Goal: Transaction & Acquisition: Purchase product/service

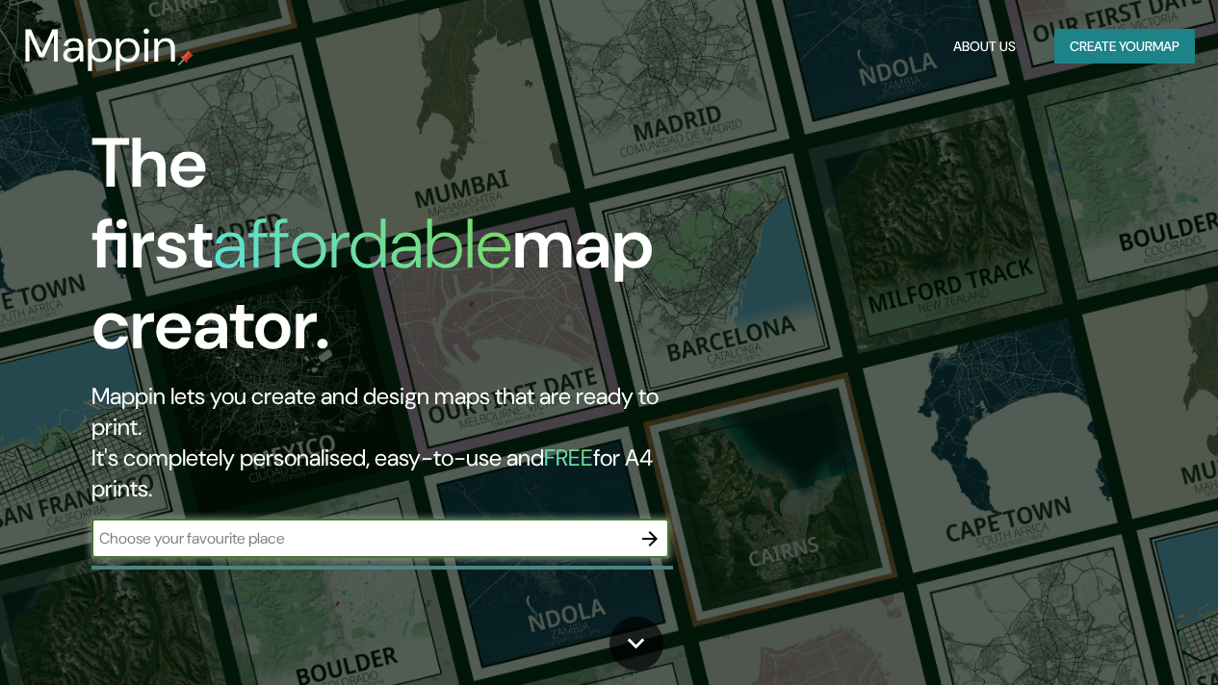
click at [276, 527] on input "text" at bounding box center [360, 538] width 539 height 22
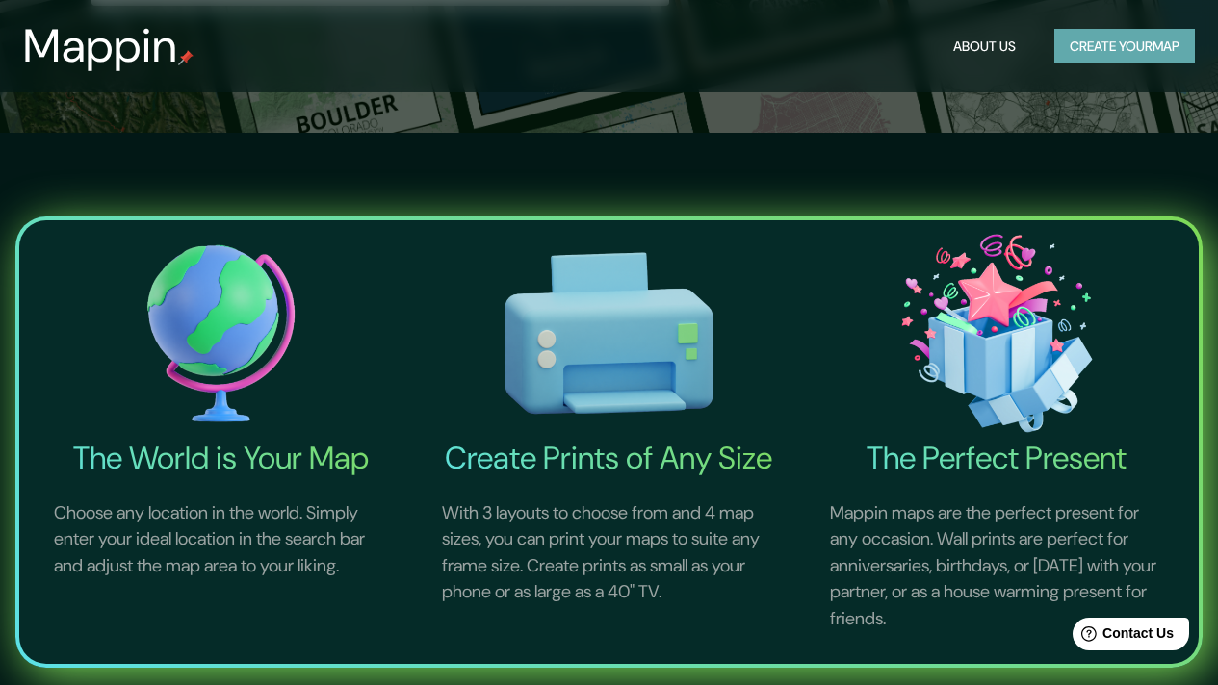
click at [1117, 38] on button "Create your map" at bounding box center [1124, 47] width 141 height 36
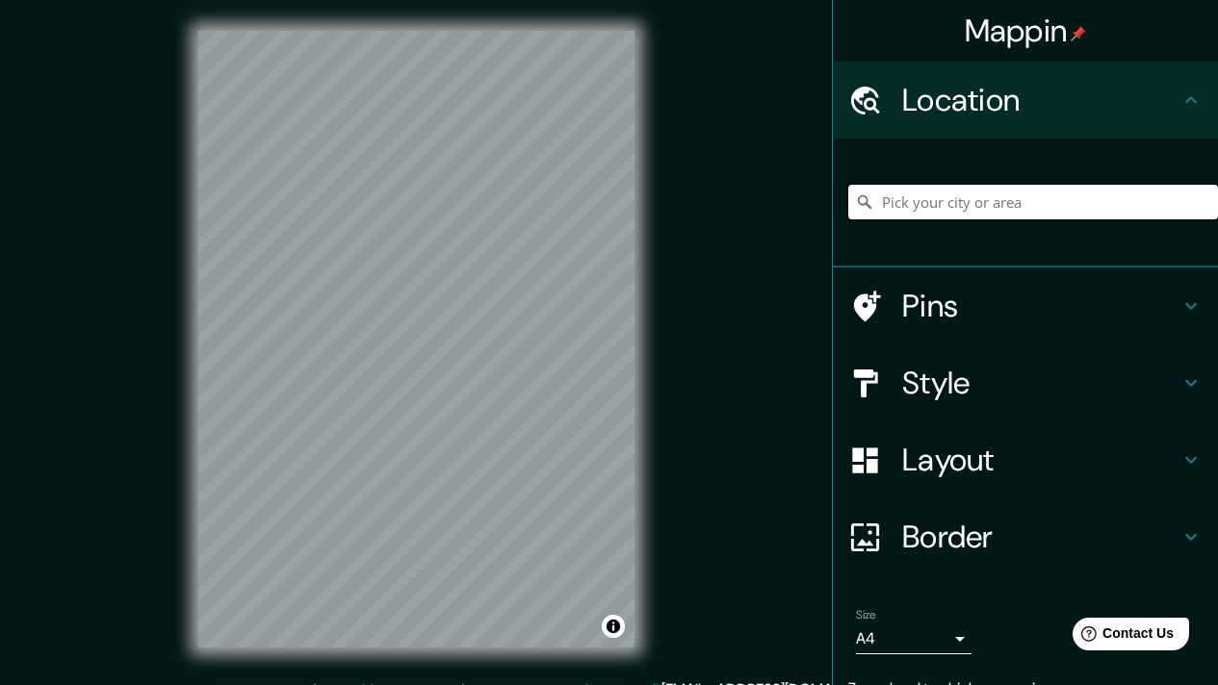
click at [1036, 206] on input "Pick your city or area" at bounding box center [1033, 202] width 370 height 35
type input "h"
click at [973, 303] on h4 "Pins" at bounding box center [1040, 306] width 277 height 39
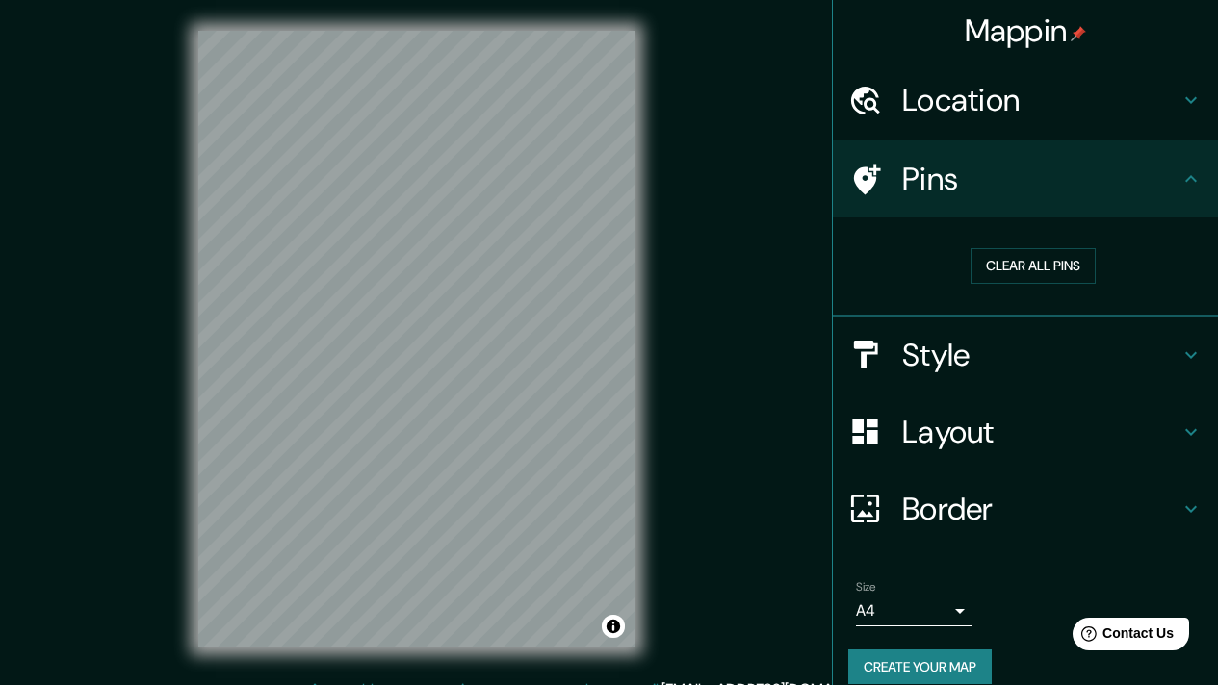
click at [1067, 171] on h4 "Pins" at bounding box center [1040, 179] width 277 height 39
click at [1051, 116] on h4 "Location" at bounding box center [1040, 100] width 277 height 39
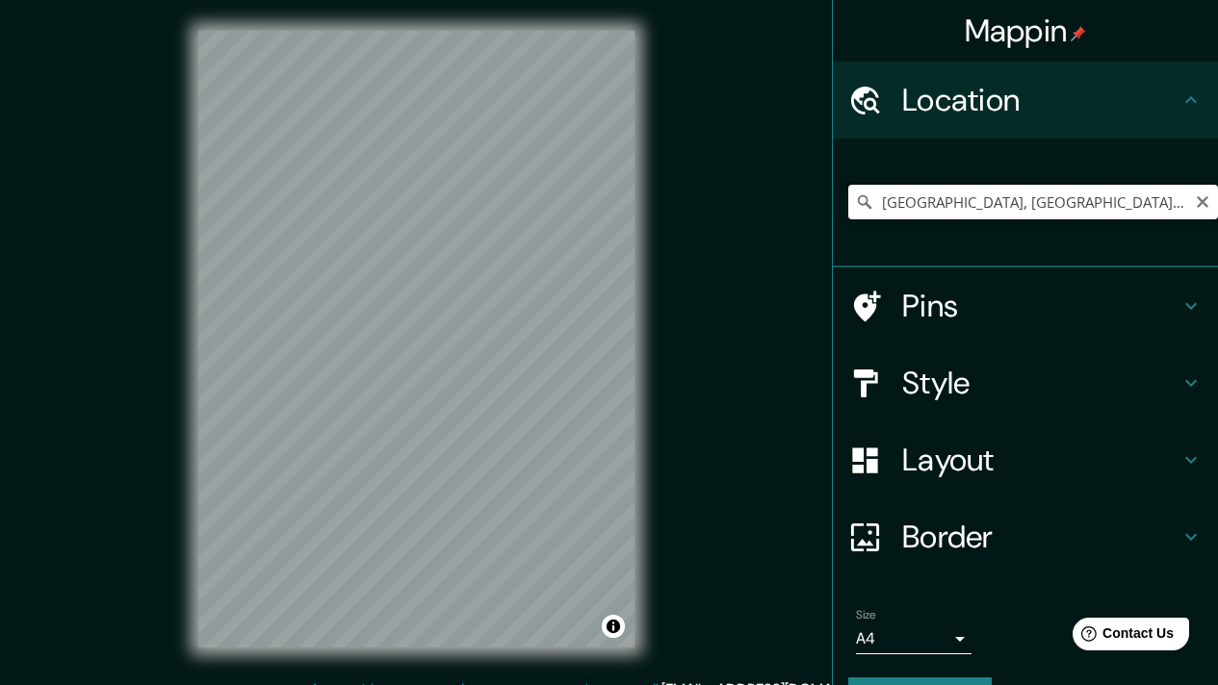
click at [1056, 213] on input "[GEOGRAPHIC_DATA], [GEOGRAPHIC_DATA], [GEOGRAPHIC_DATA]" at bounding box center [1033, 202] width 370 height 35
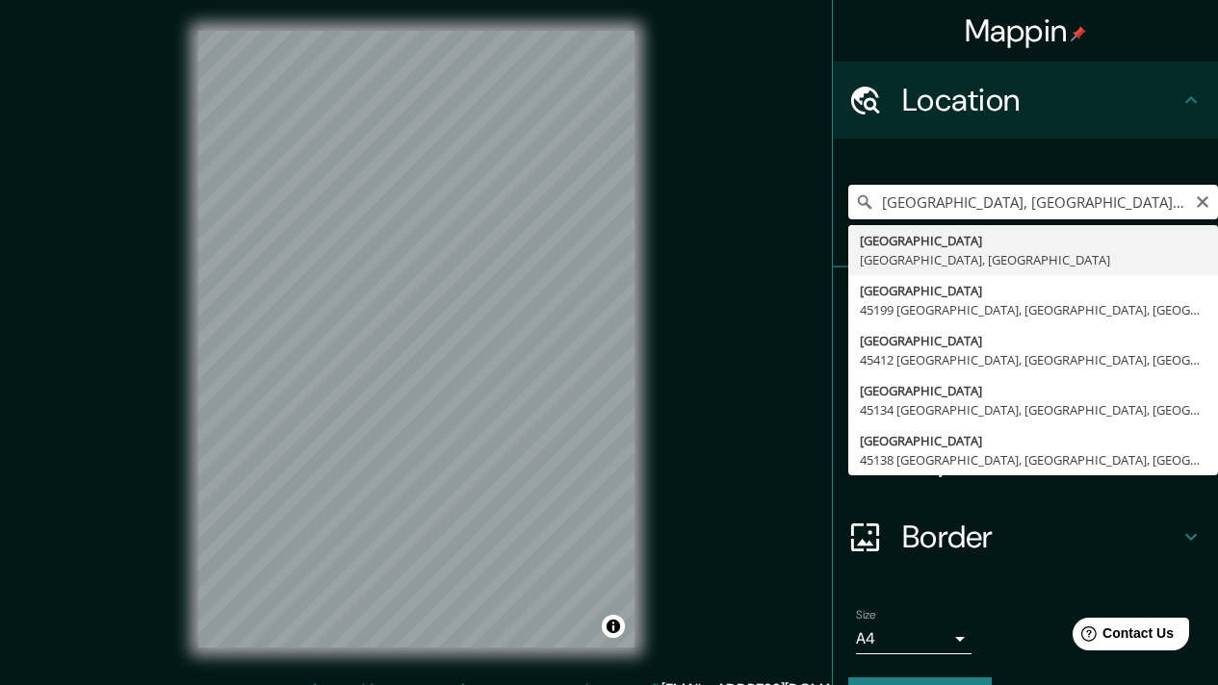
drag, startPoint x: 1143, startPoint y: 209, endPoint x: 1009, endPoint y: 204, distance: 133.9
click at [1009, 204] on input "[GEOGRAPHIC_DATA], [GEOGRAPHIC_DATA], [GEOGRAPHIC_DATA] aalco" at bounding box center [1033, 202] width 370 height 35
paste input "[STREET_ADDRESS][DATE]"
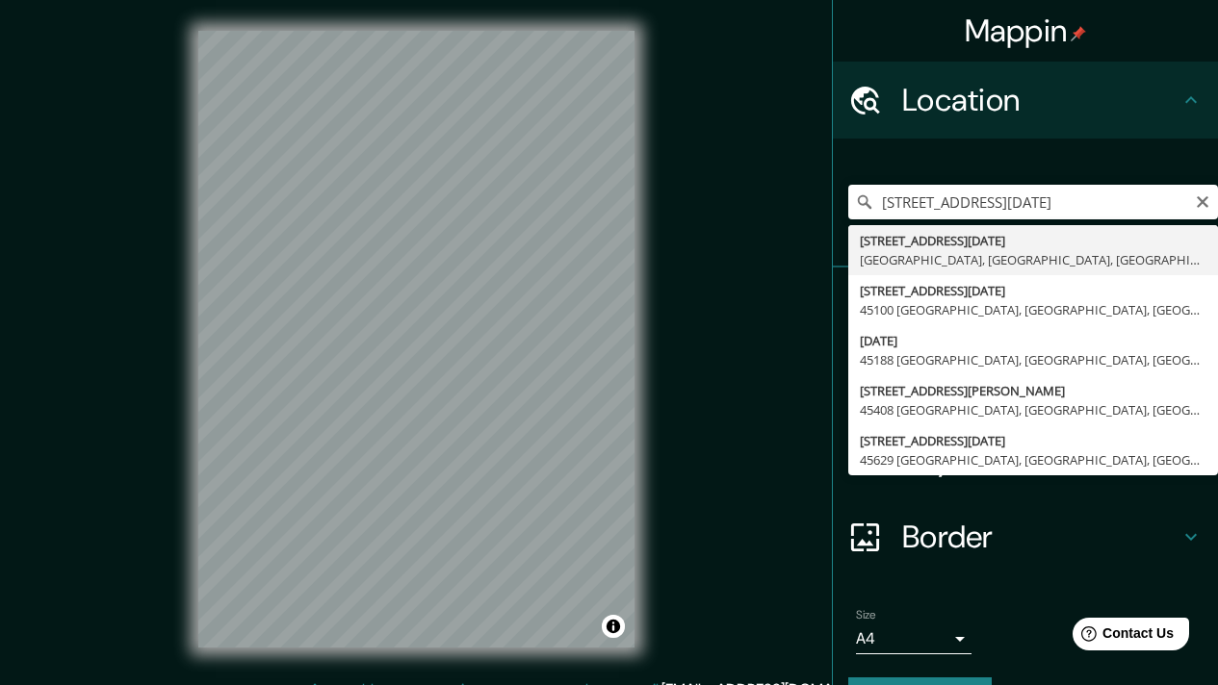
type input "[STREET_ADDRESS][DATE]"
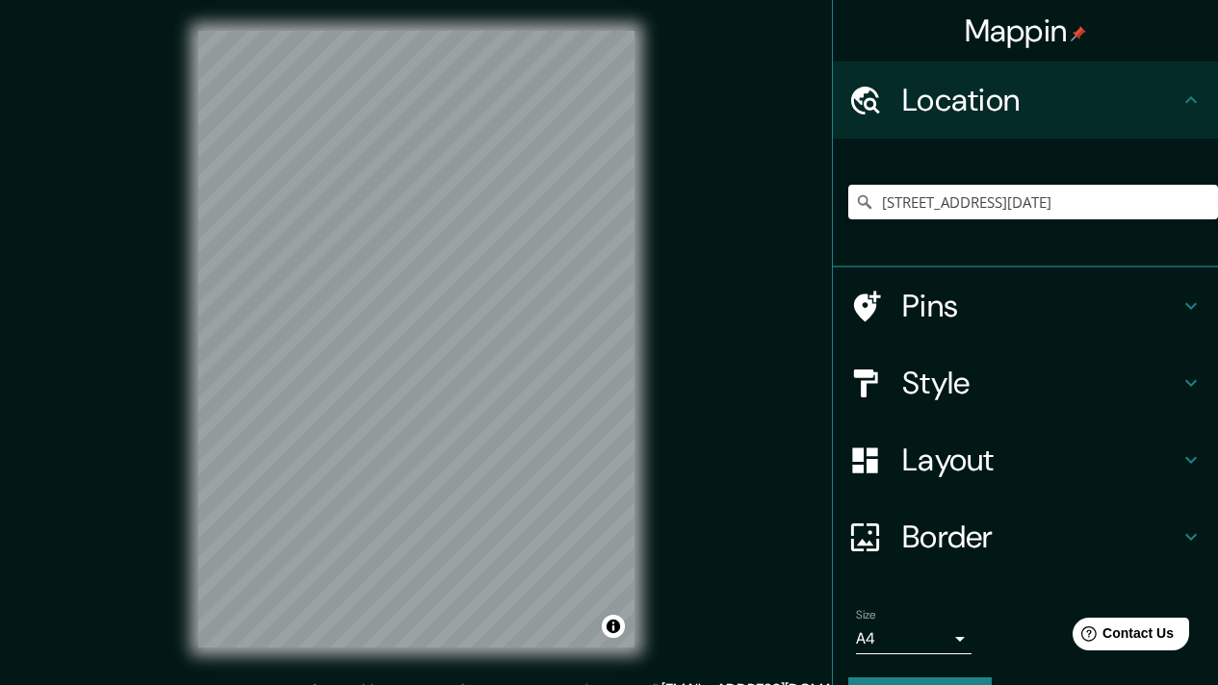
click at [934, 373] on h4 "Style" at bounding box center [1040, 383] width 277 height 39
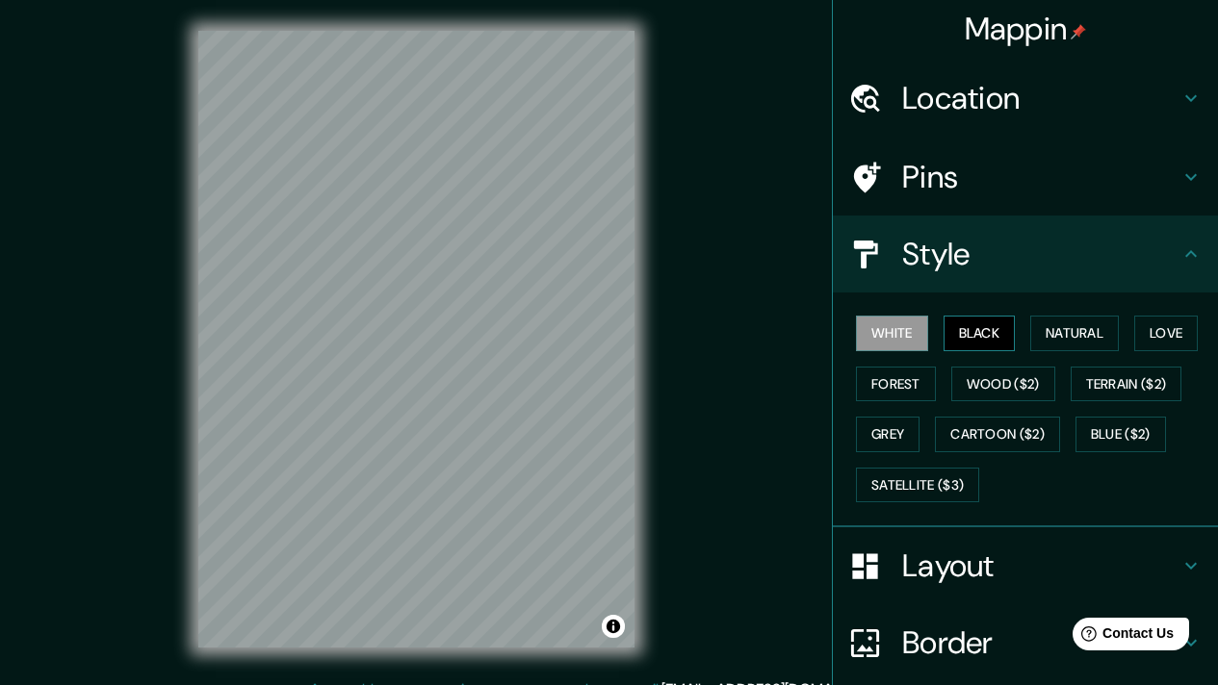
scroll to position [4, 0]
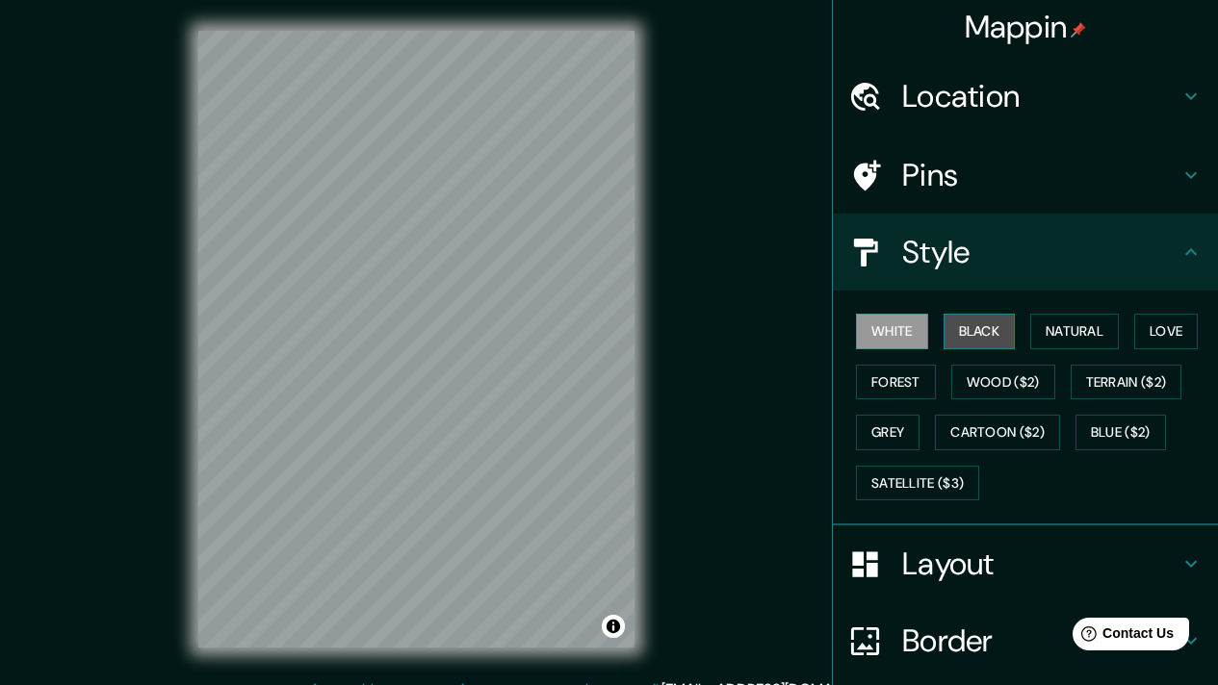
click at [975, 333] on button "Black" at bounding box center [979, 332] width 72 height 36
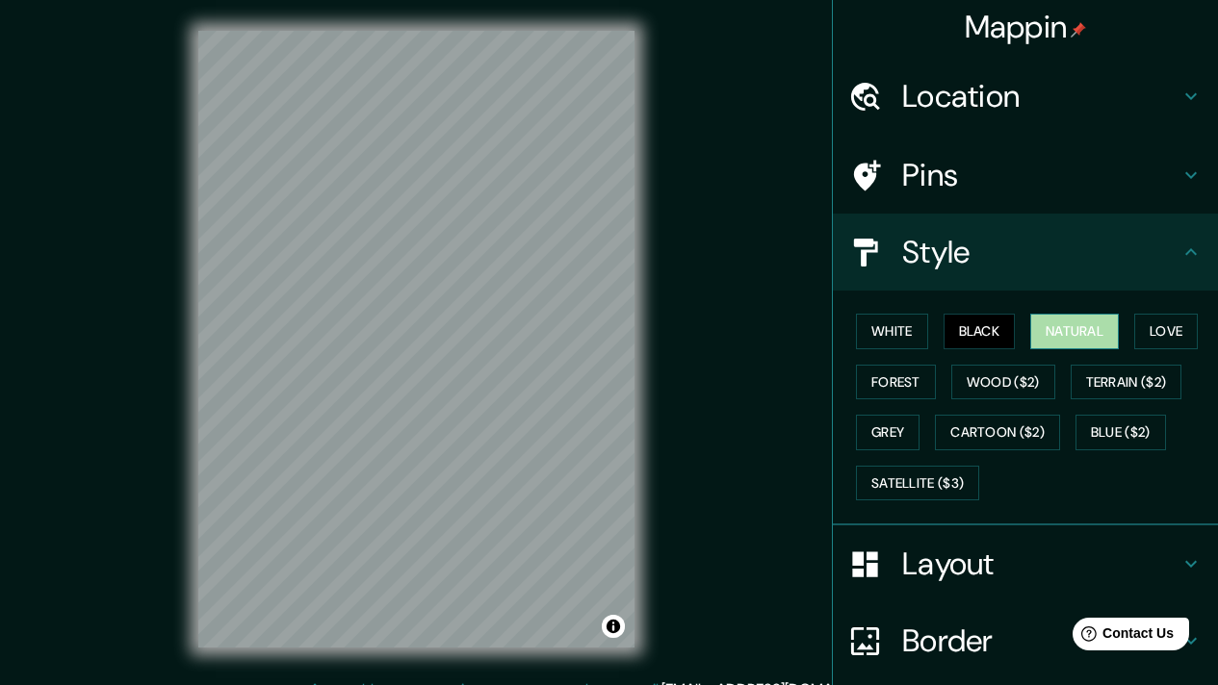
click at [1106, 334] on button "Natural" at bounding box center [1074, 332] width 89 height 36
click at [1174, 335] on button "Love" at bounding box center [1166, 332] width 64 height 36
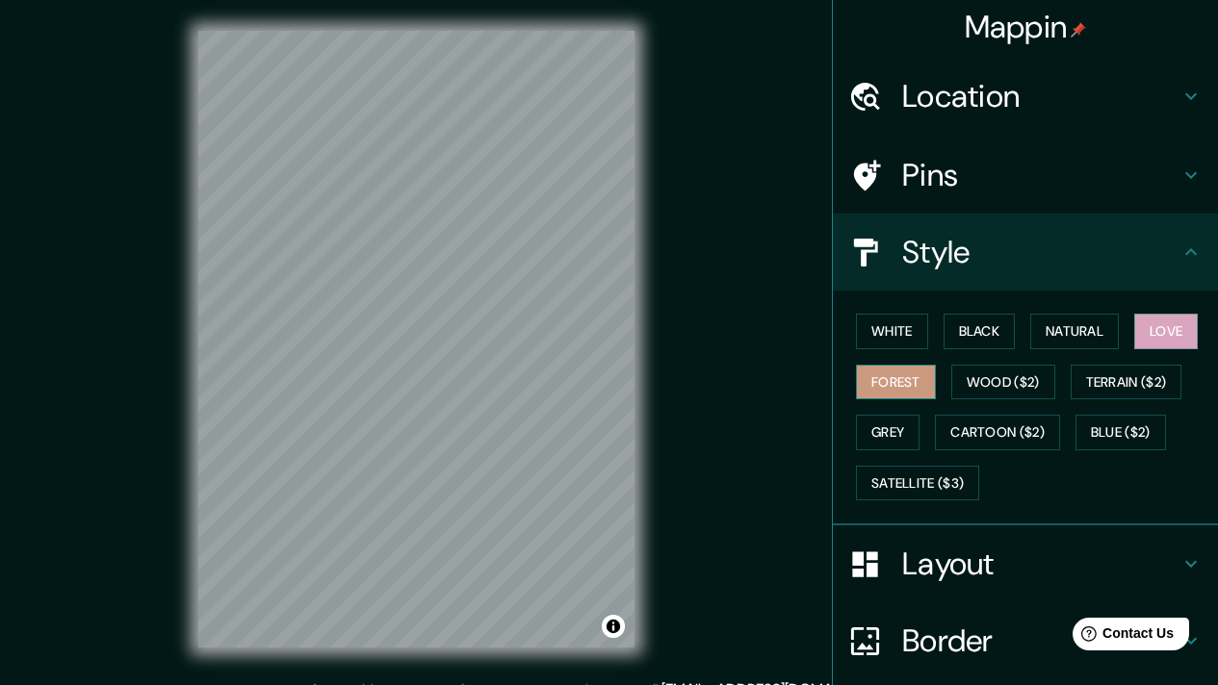
click at [860, 367] on button "Forest" at bounding box center [896, 383] width 80 height 36
